Goal: Information Seeking & Learning: Learn about a topic

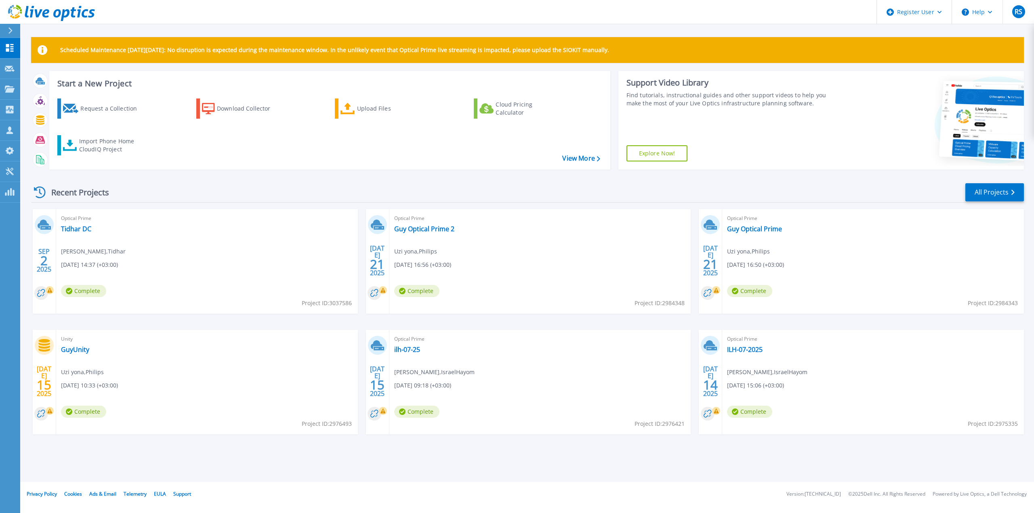
click at [71, 234] on div "Optical Prime Tidhar DC Gadi Cohen , Tidhar 09/02/2025, 14:37 (+03:00) Complete…" at bounding box center [207, 261] width 302 height 105
click at [73, 230] on link "Tidhar DC" at bounding box center [76, 229] width 30 height 8
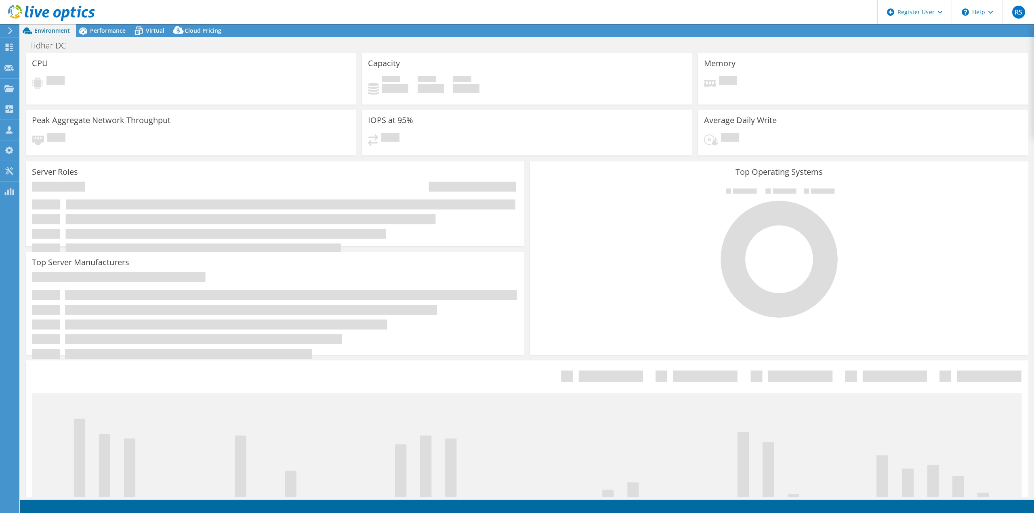
select select "USD"
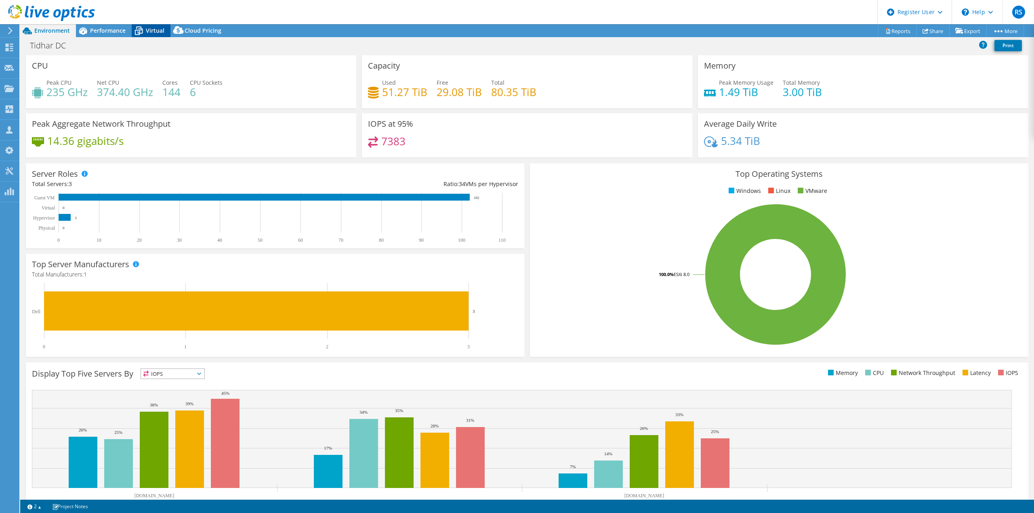
click at [141, 34] on icon at bounding box center [139, 31] width 8 height 6
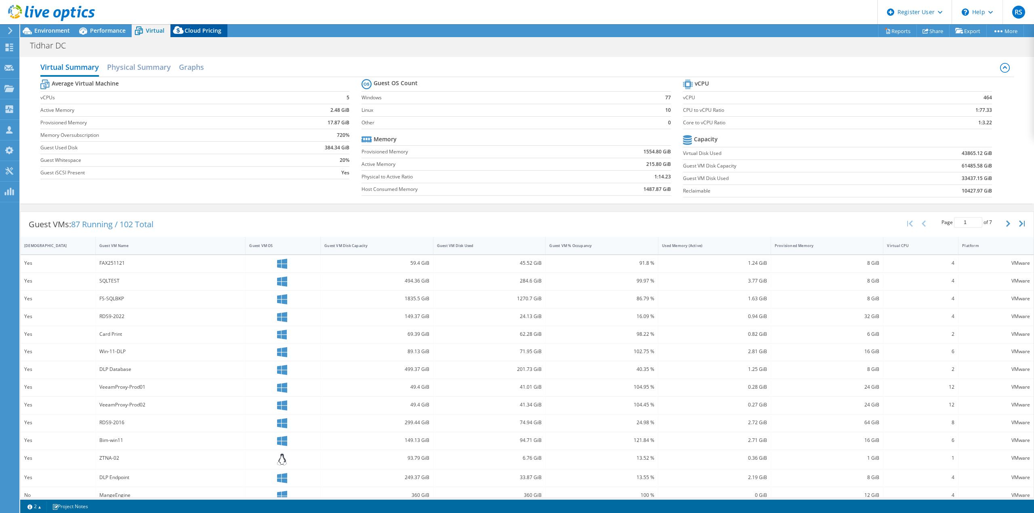
click at [189, 32] on span "Cloud Pricing" at bounding box center [203, 31] width 37 height 8
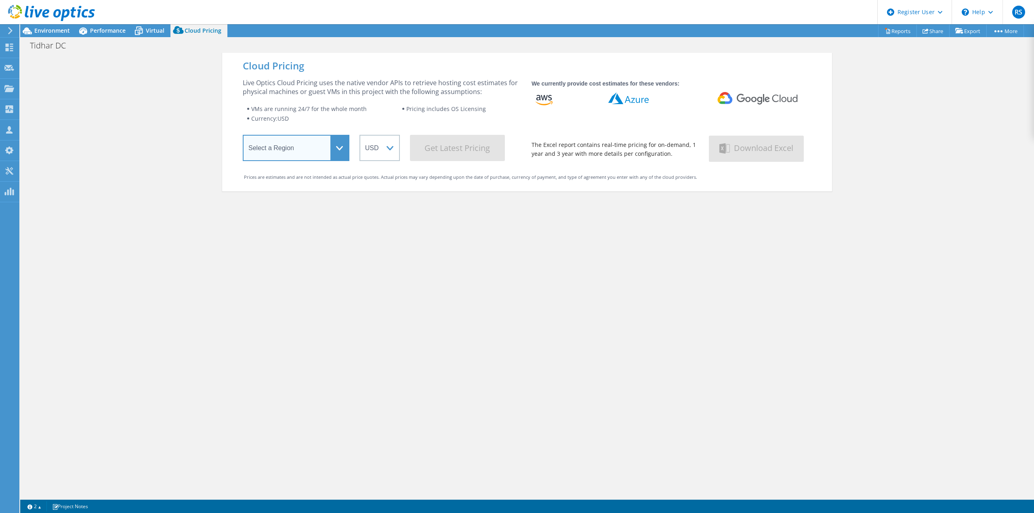
click at [292, 146] on select "Select a Region [GEOGRAPHIC_DATA] ([GEOGRAPHIC_DATA]) [GEOGRAPHIC_DATA] ([GEOGR…" at bounding box center [296, 148] width 107 height 26
click at [190, 158] on div "Cloud Pricing Live Optics Cloud Pricing uses the native vendor APIs to retrieve…" at bounding box center [527, 309] width 1014 height 513
click at [109, 34] on span "Performance" at bounding box center [108, 31] width 36 height 8
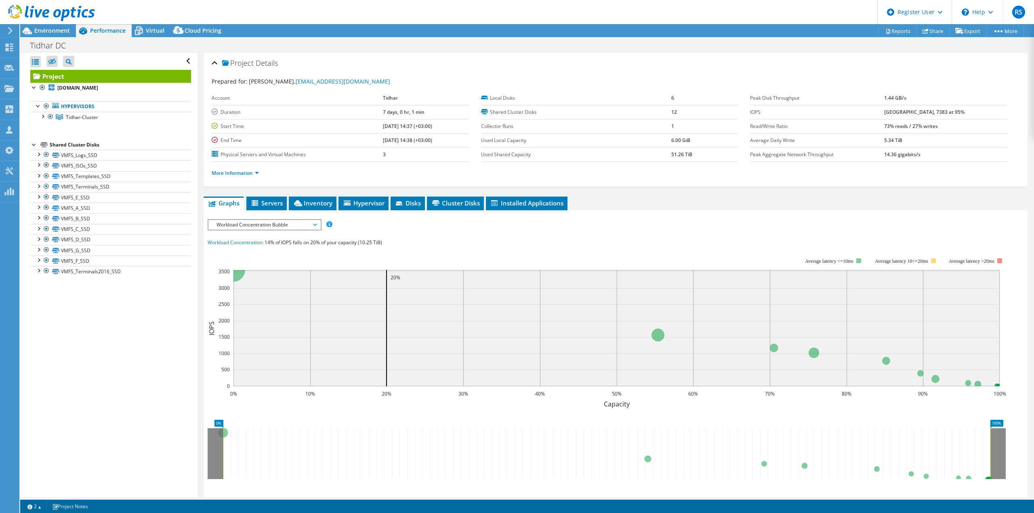
click at [241, 226] on span "Workload Concentration Bubble" at bounding box center [264, 225] width 104 height 10
click at [234, 285] on li "CPU Percentage" at bounding box center [264, 283] width 112 height 10
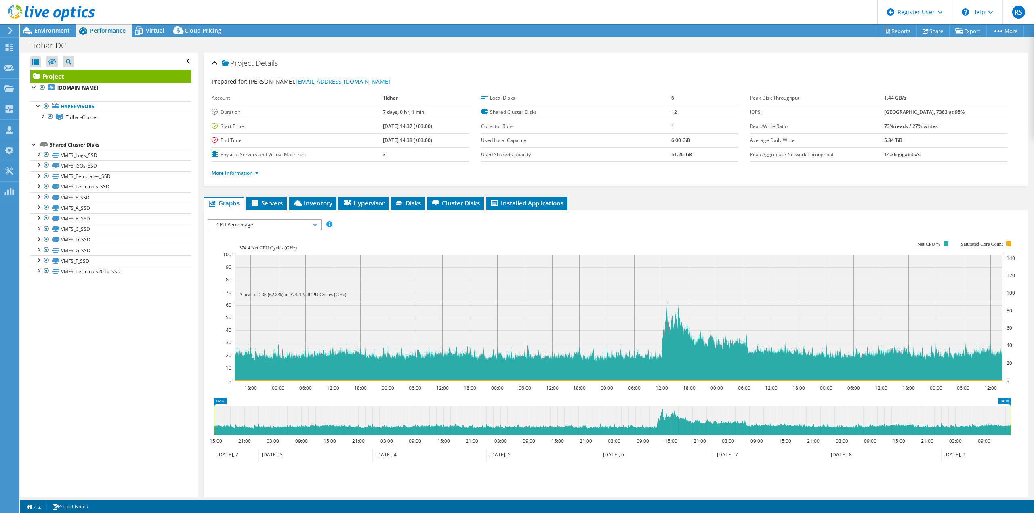
click at [260, 225] on span "CPU Percentage" at bounding box center [264, 225] width 104 height 10
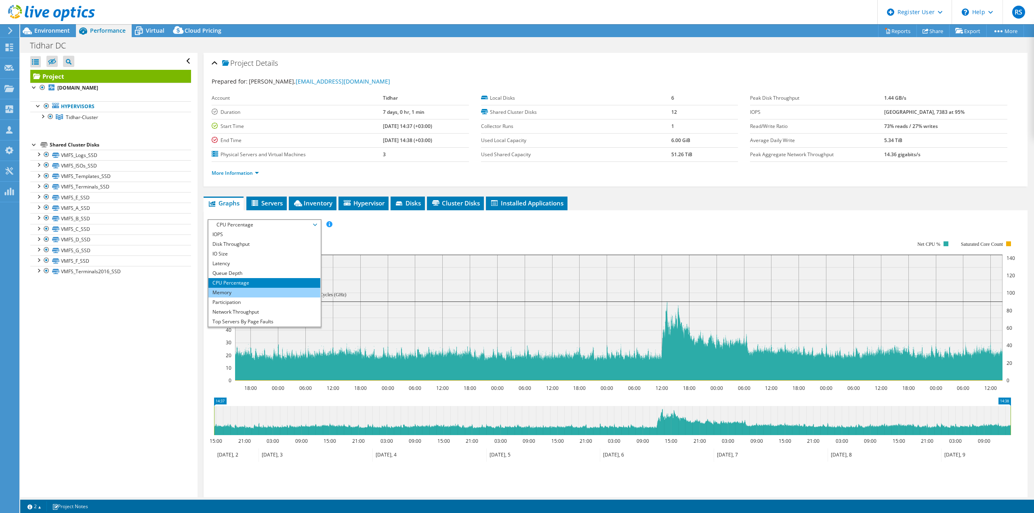
click at [241, 292] on li "Memory" at bounding box center [264, 293] width 112 height 10
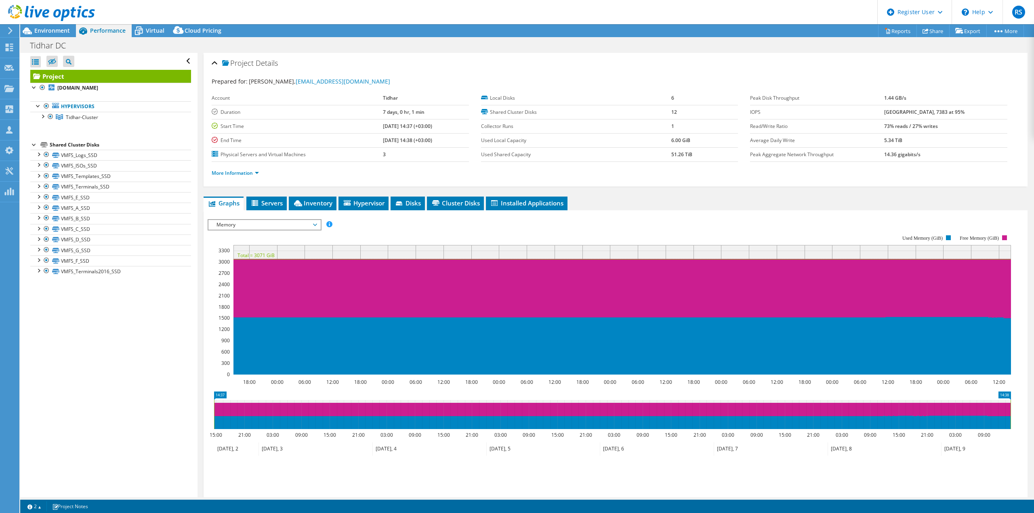
click at [254, 222] on span "Memory" at bounding box center [264, 225] width 104 height 10
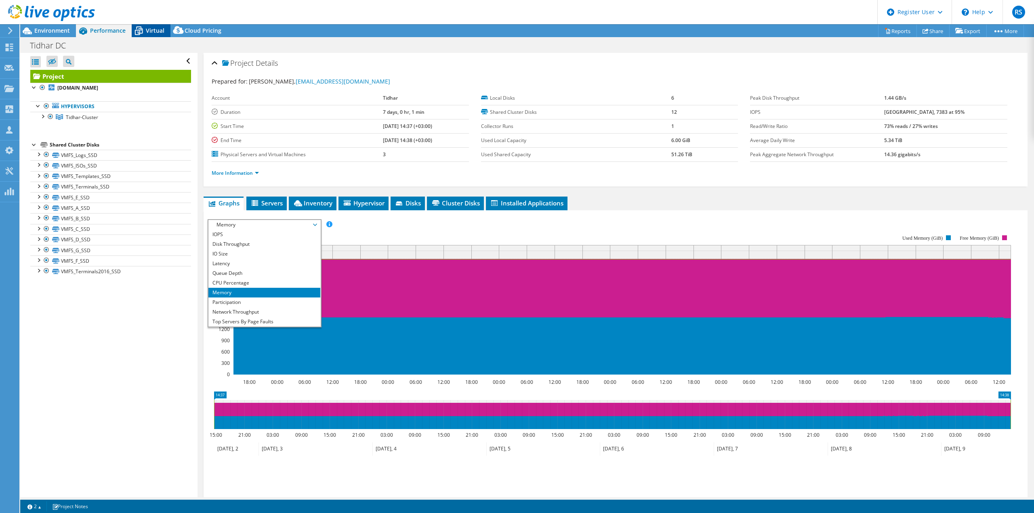
click at [156, 26] on div "Virtual" at bounding box center [151, 30] width 39 height 13
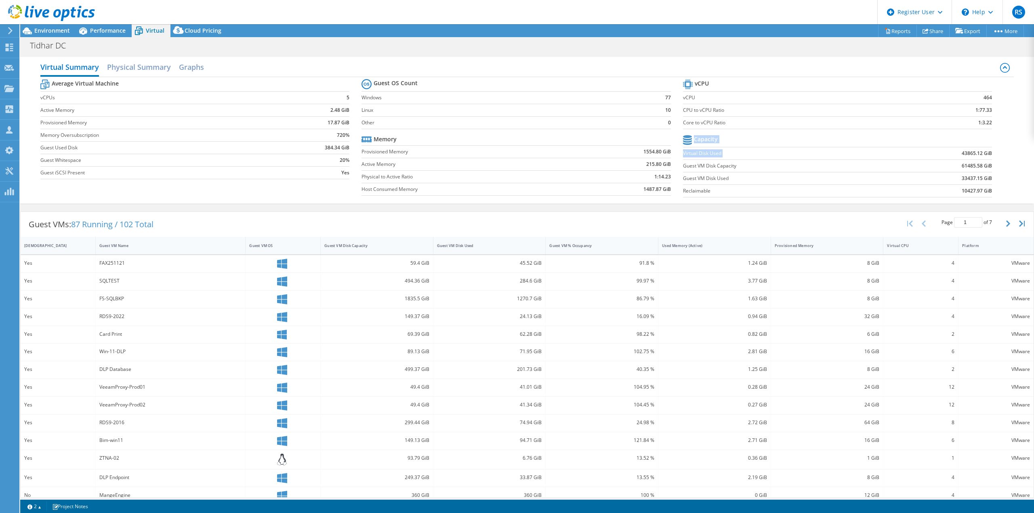
drag, startPoint x: 958, startPoint y: 154, endPoint x: 987, endPoint y: 157, distance: 29.2
click at [987, 157] on section "vCPU vCPU 464 CPU to vCPU Ratio 1:77.33 Core to vCPU Ratio 1:3.22 Capacity Virt…" at bounding box center [843, 140] width 321 height 124
click at [974, 155] on b "43865.12 GiB" at bounding box center [977, 153] width 30 height 8
click at [962, 153] on b "43865.12 GiB" at bounding box center [977, 153] width 30 height 8
drag, startPoint x: 959, startPoint y: 153, endPoint x: 974, endPoint y: 153, distance: 14.5
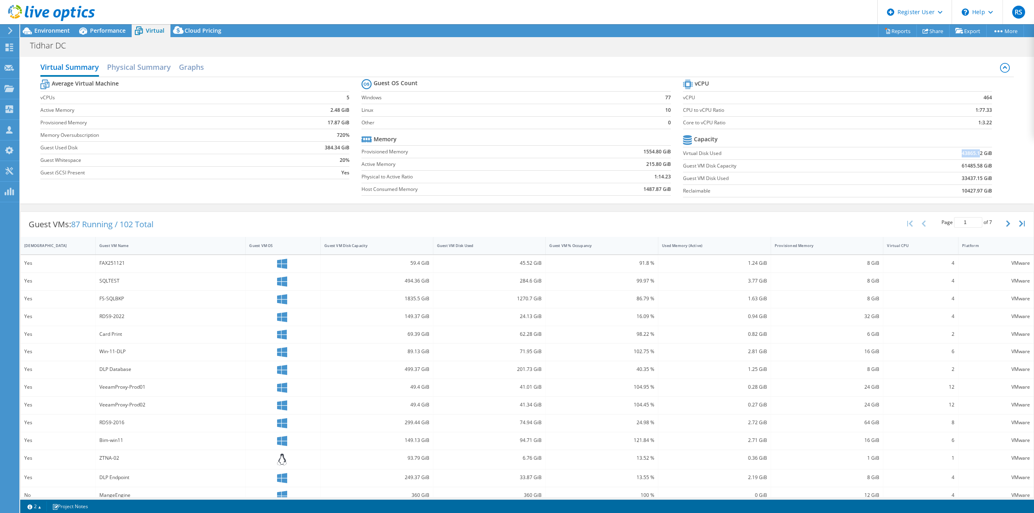
click at [974, 153] on td "43865.12 GiB" at bounding box center [938, 153] width 107 height 13
click at [954, 157] on td "43865.12 GiB" at bounding box center [938, 153] width 107 height 13
drag, startPoint x: 955, startPoint y: 153, endPoint x: 977, endPoint y: 154, distance: 21.4
click at [977, 154] on td "43865.12 GiB" at bounding box center [938, 153] width 107 height 13
